Goal: Complete application form

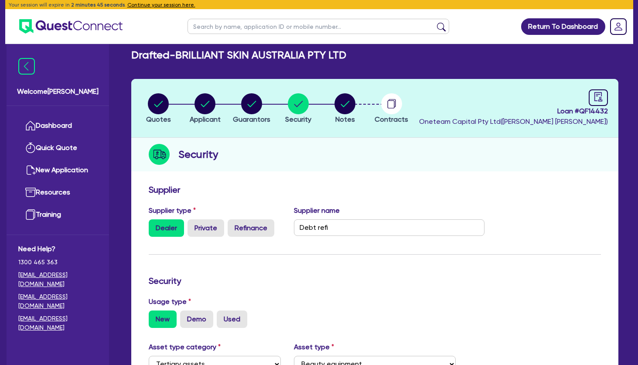
select select "TERTIARY_ASSETS"
select select "BEAUTY_EQUIPMENT"
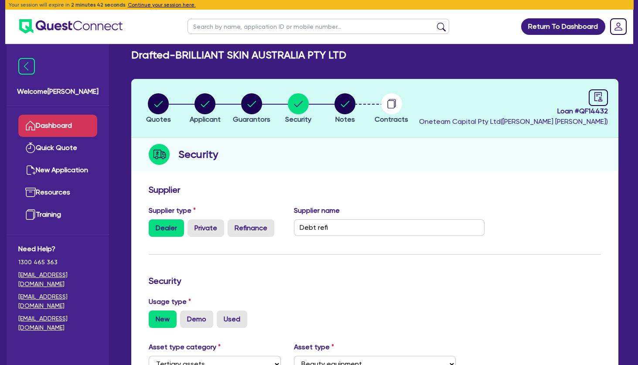
click at [84, 126] on link "Dashboard" at bounding box center [57, 126] width 79 height 22
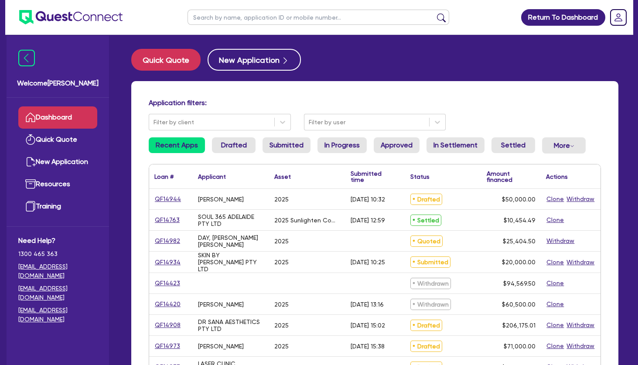
click at [267, 14] on input "text" at bounding box center [319, 17] width 262 height 15
type input "april"
click at [434, 13] on button "submit" at bounding box center [441, 19] width 14 height 12
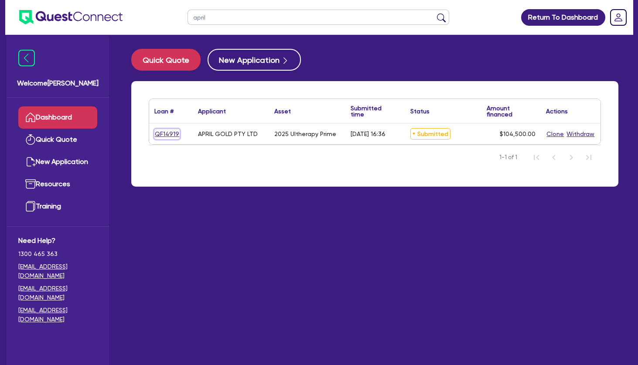
click at [169, 132] on link "QF14919" at bounding box center [166, 134] width 25 height 10
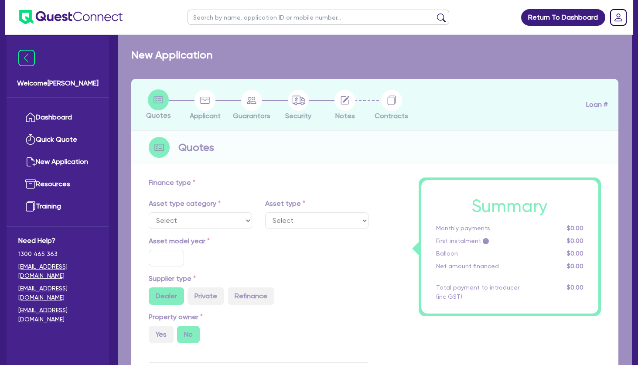
select select "TERTIARY_ASSETS"
type input "2025"
radio input "true"
type input "104,500"
type input "4"
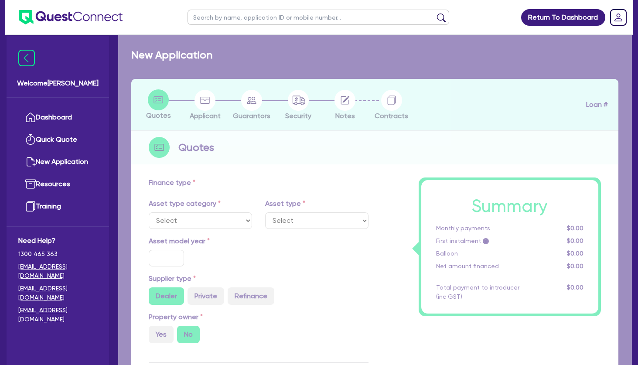
type input "4,180"
radio input "true"
type input "10.5"
type input "350"
select select "BEAUTY_EQUIPMENT"
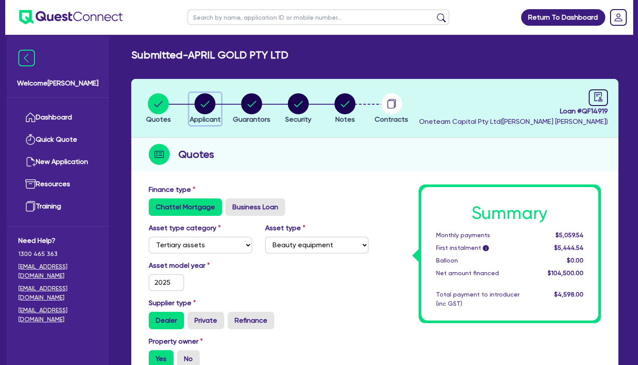
click at [211, 111] on circle "button" at bounding box center [205, 103] width 21 height 21
select select "COMPANY"
select select "HEALTH_BEAUTY"
select select "HAIR_BEAUTY_SALONS"
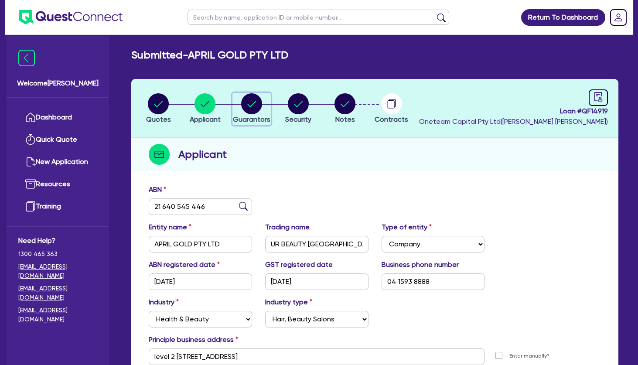
click at [252, 106] on icon "button" at bounding box center [252, 104] width 9 height 6
select select "MRS"
select select "VIC"
select select "DE_FACTO"
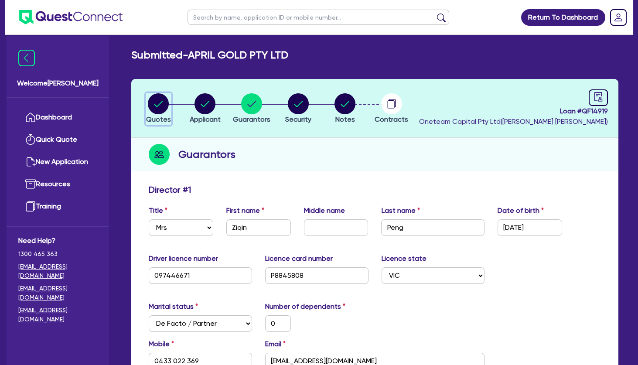
click at [159, 106] on circle "button" at bounding box center [158, 103] width 21 height 21
select select "TERTIARY_ASSETS"
select select "BEAUTY_EQUIPMENT"
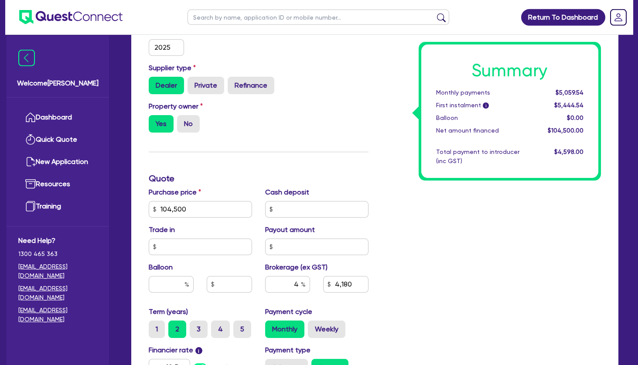
scroll to position [236, 0]
click at [329, 143] on div "Finance type Chattel Mortgage Business Loan Asset type category Select Cars and…" at bounding box center [258, 204] width 233 height 510
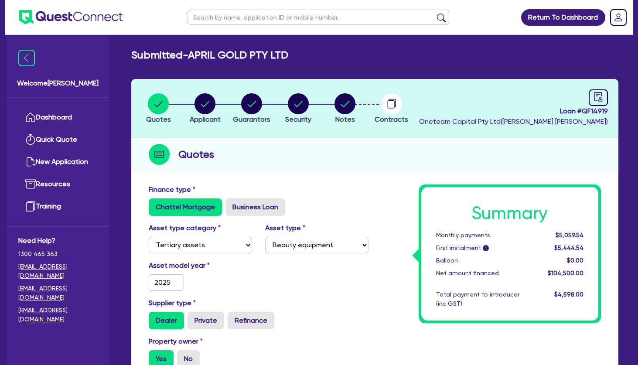
click at [269, 59] on h2 "Submitted - APRIL GOLD PTY LTD" at bounding box center [209, 55] width 157 height 13
drag, startPoint x: 295, startPoint y: 59, endPoint x: 141, endPoint y: 58, distance: 154.4
click at [141, 58] on h2 "Submitted - APRIL GOLD PTY LTD" at bounding box center [209, 55] width 157 height 13
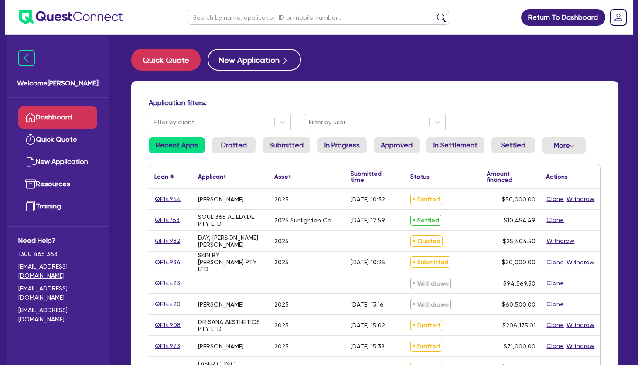
click at [267, 103] on h4 "Application filters:" at bounding box center [375, 103] width 452 height 8
click at [260, 15] on input "text" at bounding box center [319, 17] width 262 height 15
type input "april"
click at [434, 13] on button "submit" at bounding box center [441, 19] width 14 height 12
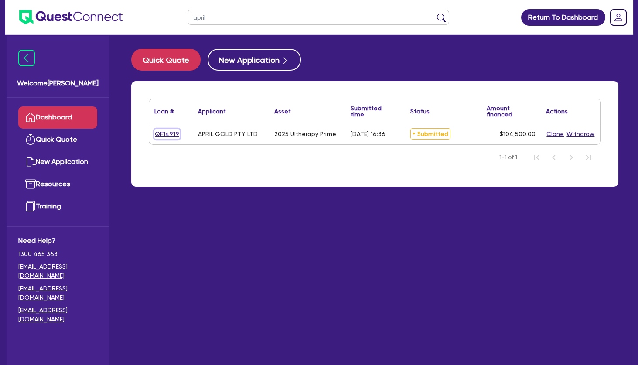
click at [169, 135] on link "QF14919" at bounding box center [166, 134] width 25 height 10
select select "TERTIARY_ASSETS"
select select "BEAUTY_EQUIPMENT"
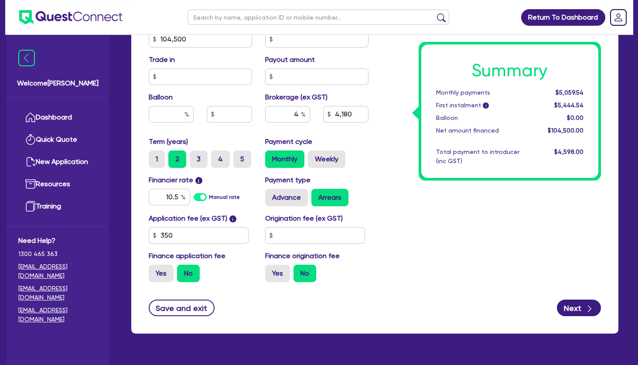
scroll to position [424, 0]
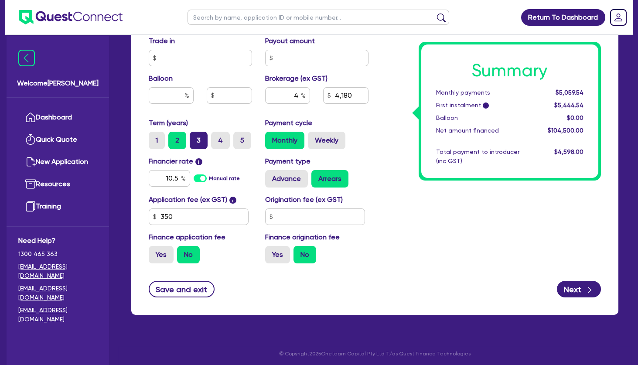
click at [202, 137] on label "3" at bounding box center [199, 140] width 18 height 17
click at [195, 137] on input "3" at bounding box center [193, 135] width 6 height 6
radio input "true"
type input "104,500"
type input "4,180"
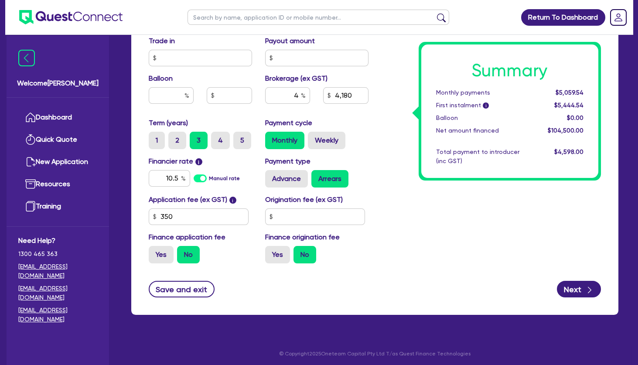
type input "104,500"
type input "4,180"
drag, startPoint x: 163, startPoint y: 176, endPoint x: 198, endPoint y: 180, distance: 35.9
click at [190, 179] on input "10.5" at bounding box center [169, 178] width 41 height 17
type input "7.99"
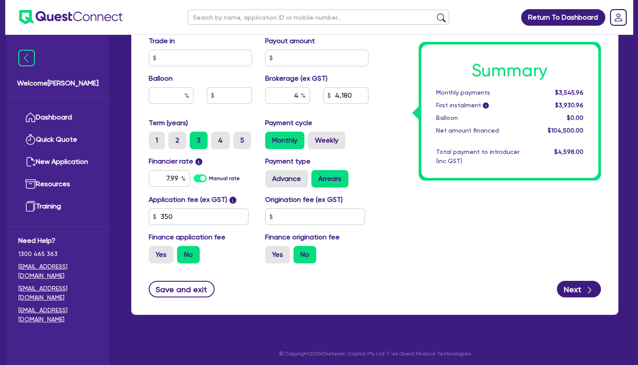
type input "104,500"
type input "4,180"
type input "104,500"
type input "4,180"
click at [369, 89] on div "4,180" at bounding box center [346, 95] width 58 height 17
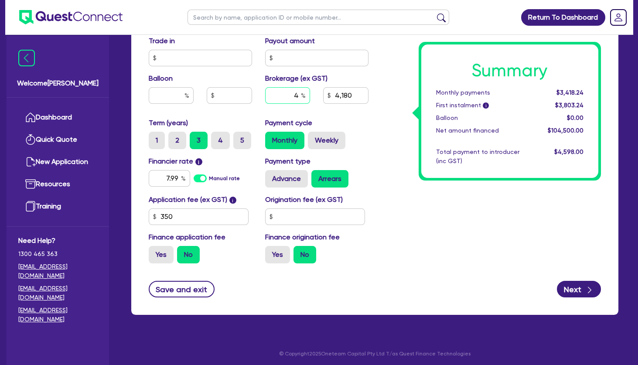
drag, startPoint x: 291, startPoint y: 97, endPoint x: 320, endPoint y: 99, distance: 29.7
click at [310, 98] on input "4" at bounding box center [287, 95] width 45 height 17
type input "5"
type input "104,500"
type input "4,180"
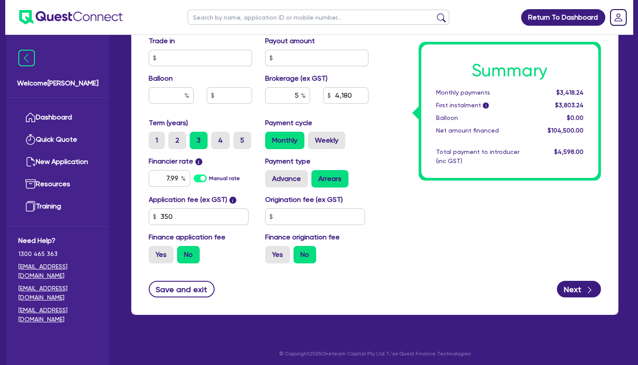
type input "104,500"
type input "5,225"
click at [407, 132] on div "Summary Monthly payments $3,418.24 First instalment i $3,803.24 Balloon $0.00 N…" at bounding box center [491, 16] width 233 height 510
click at [179, 138] on label "2" at bounding box center [177, 140] width 18 height 17
click at [174, 137] on input "2" at bounding box center [171, 135] width 6 height 6
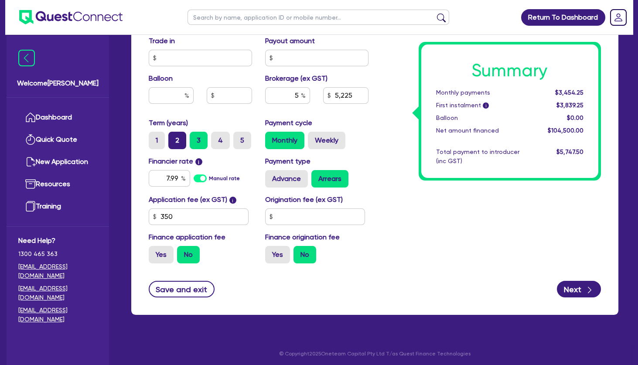
radio input "true"
type input "104,500"
type input "5,225"
type input "104,500"
type input "5,225"
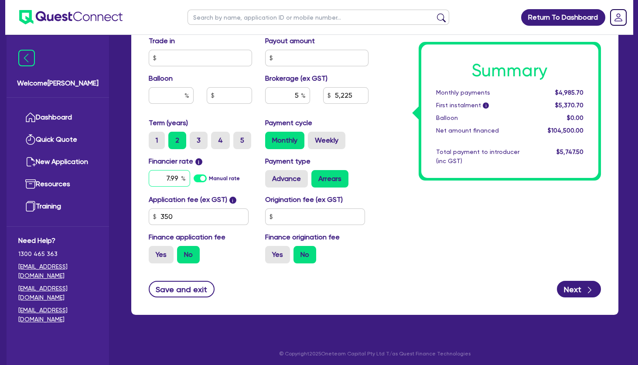
drag, startPoint x: 166, startPoint y: 178, endPoint x: 222, endPoint y: 174, distance: 56.0
click at [190, 174] on input "7.99" at bounding box center [169, 178] width 41 height 17
type input "11.9"
type input "104,500"
type input "5,225"
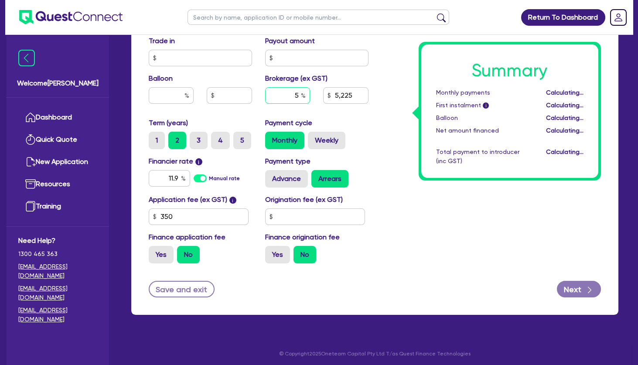
type input "104,500"
type input "5,225"
drag, startPoint x: 296, startPoint y: 96, endPoint x: 311, endPoint y: 96, distance: 14.8
click at [310, 96] on input "5" at bounding box center [287, 95] width 45 height 17
type input "4"
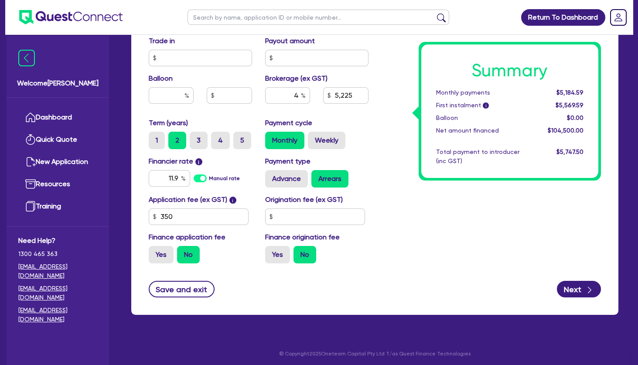
type input "104,500"
type input "5,225"
type input "104,500"
type input "4,180"
click at [407, 181] on div "Summary Monthly payments $5,130.53 First instalment i $5,515.53 Balloon $0.00 N…" at bounding box center [491, 16] width 233 height 510
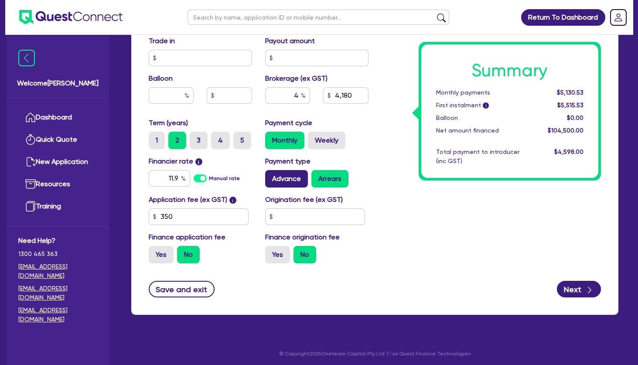
click at [301, 178] on label "Advance" at bounding box center [286, 178] width 43 height 17
click at [271, 176] on input "Advance" at bounding box center [268, 173] width 6 height 6
radio input "true"
type input "104,500"
type input "4,180"
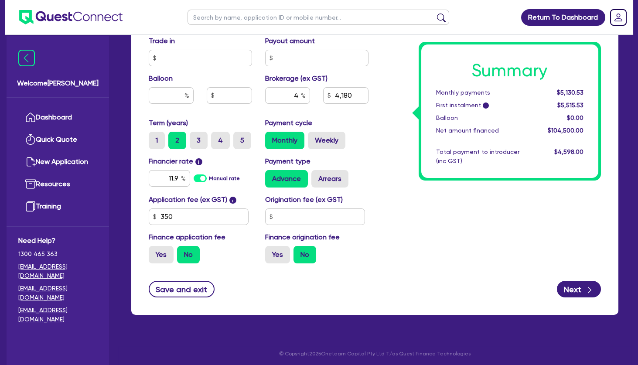
type input "104,500"
type input "4,180"
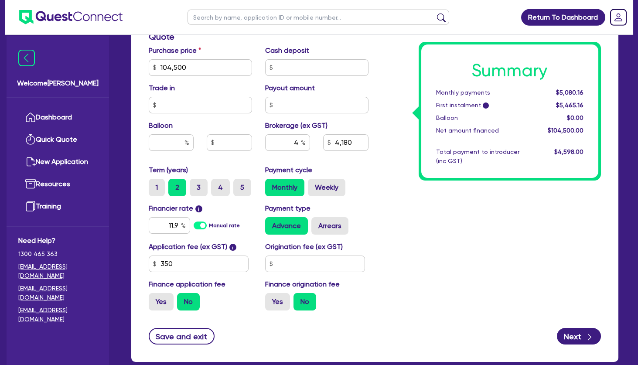
scroll to position [377, 0]
click at [200, 189] on label "3" at bounding box center [199, 187] width 18 height 17
click at [195, 185] on input "3" at bounding box center [193, 182] width 6 height 6
radio input "true"
type input "104,500"
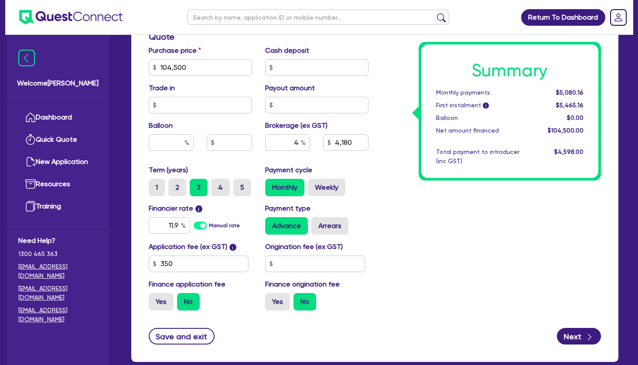
type input "4,180"
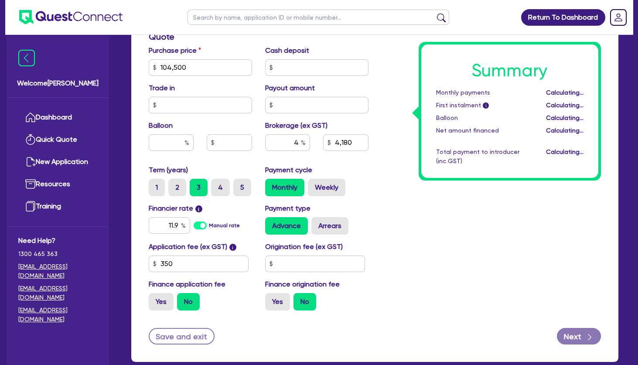
type input "104,500"
type input "4,180"
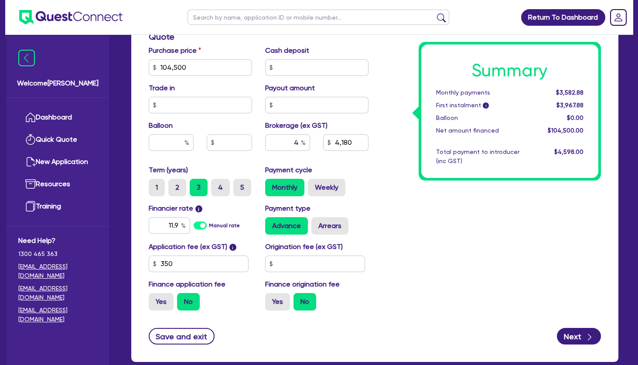
click at [512, 242] on div "Summary Monthly payments $3,582.88 First instalment i $3,967.88 Balloon $0.00 N…" at bounding box center [491, 63] width 233 height 510
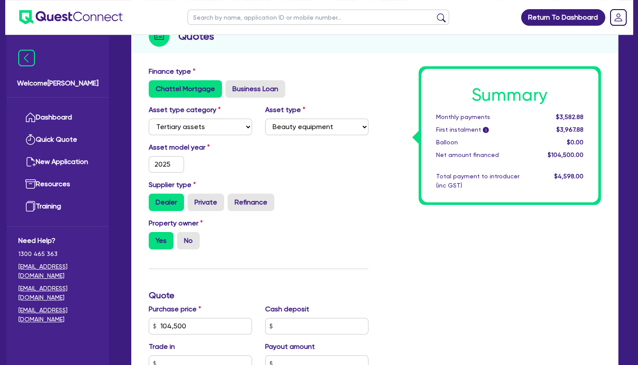
scroll to position [0, 0]
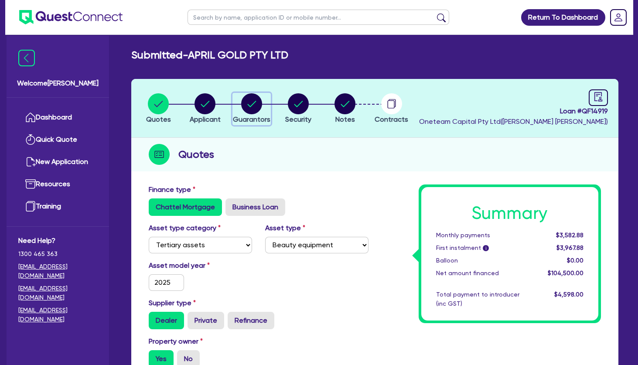
click at [250, 105] on circle "button" at bounding box center [251, 103] width 21 height 21
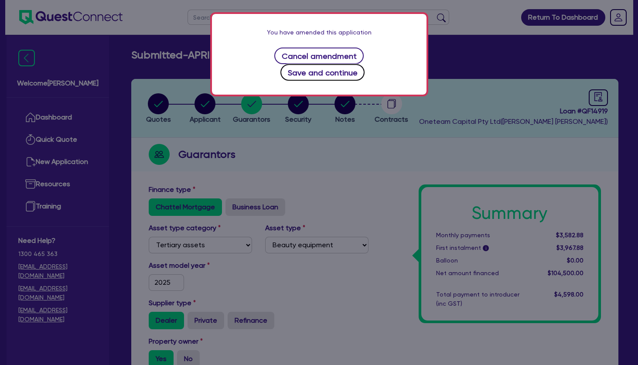
click at [317, 71] on button "Save and continue" at bounding box center [322, 72] width 84 height 17
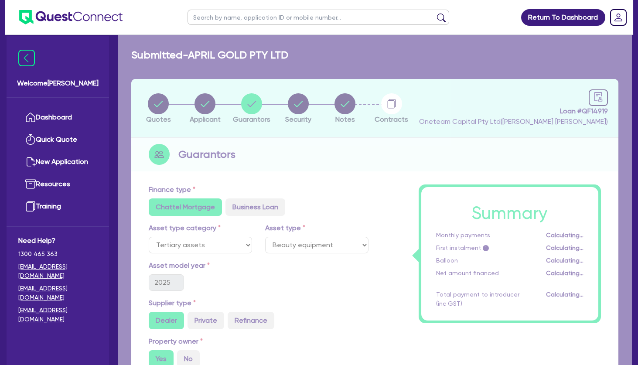
select select "MRS"
select select "VIC"
select select "DE_FACTO"
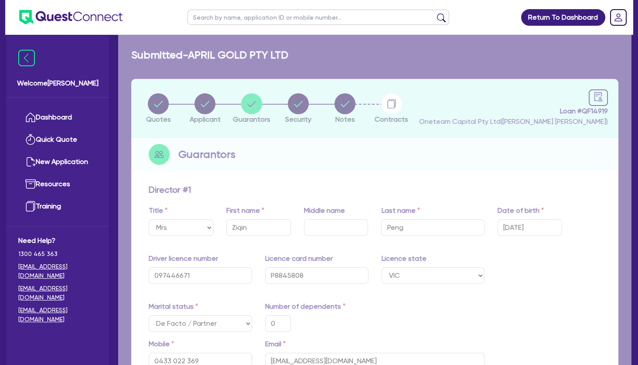
type input "0"
type input "0433 022 369"
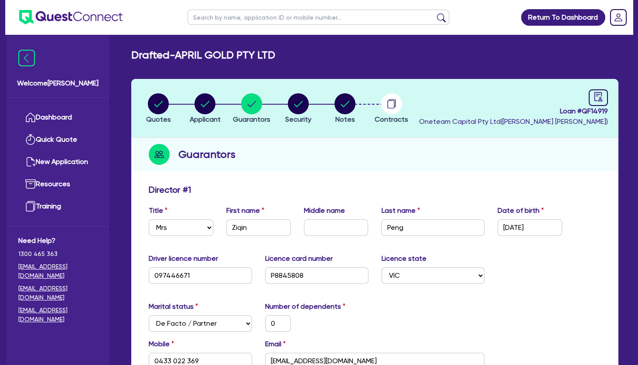
click at [212, 106] on circle "button" at bounding box center [205, 103] width 21 height 21
select select "COMPANY"
select select "HEALTH_BEAUTY"
select select "HAIR_BEAUTY_SALONS"
